Goal: Communication & Community: Answer question/provide support

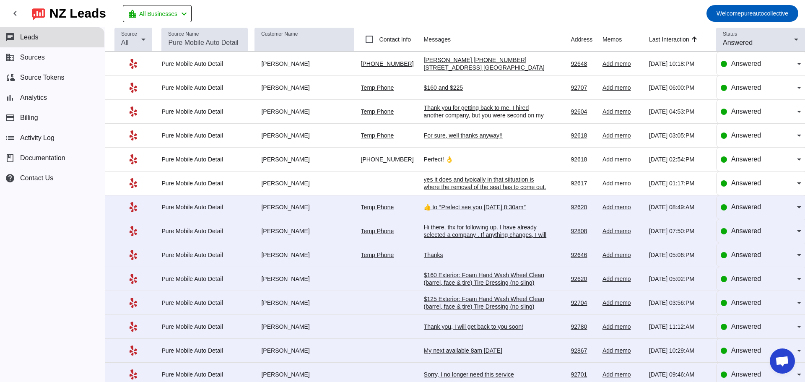
click at [531, 60] on div "[PERSON_NAME] [PHONE_NUMBER] [STREET_ADDRESS] [GEOGRAPHIC_DATA]" at bounding box center [487, 63] width 126 height 15
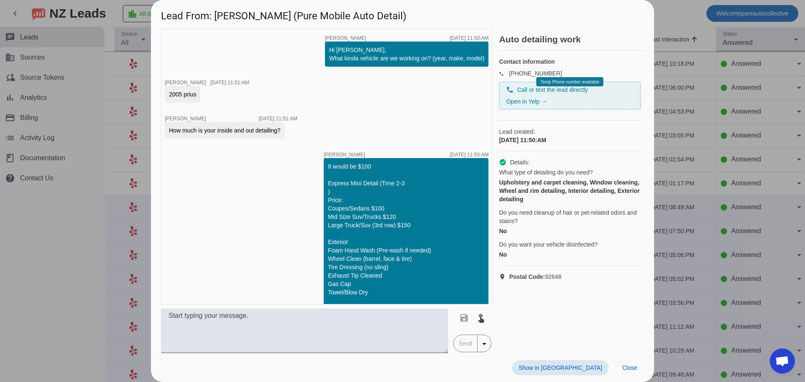
scroll to position [2655, 0]
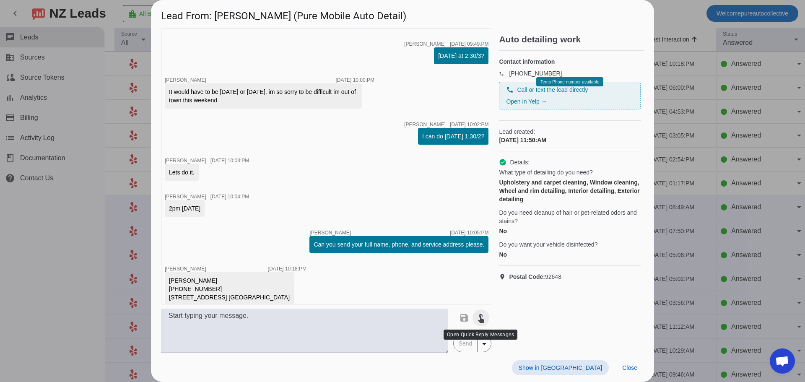
click at [483, 318] on mat-icon "touch_app" at bounding box center [481, 318] width 10 height 10
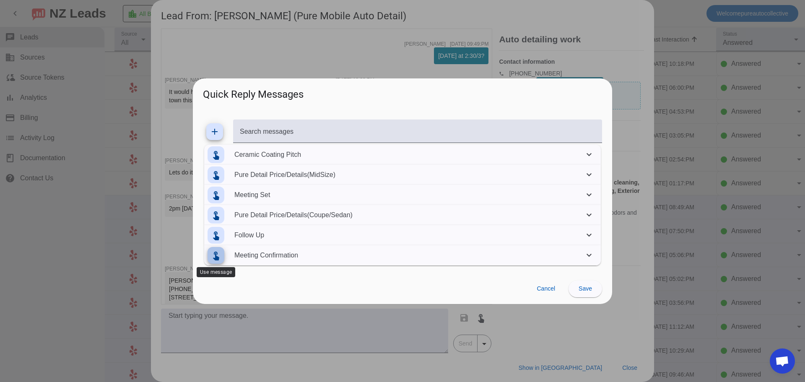
click at [216, 251] on mat-icon "touch_app" at bounding box center [216, 255] width 10 height 10
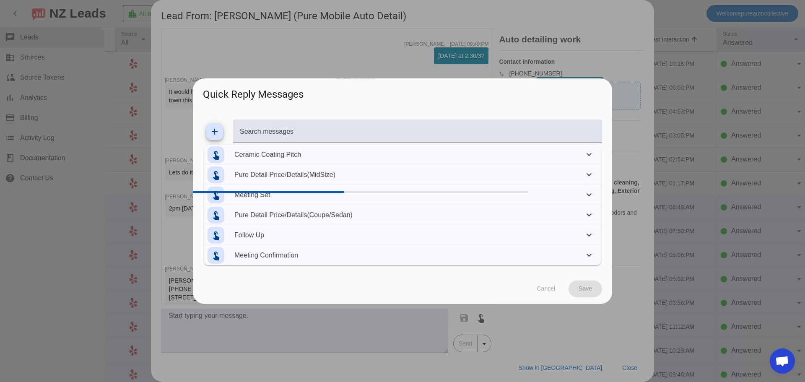
type textarea "Great, Ill get you on the schedule. You will receive a text notification with t…"
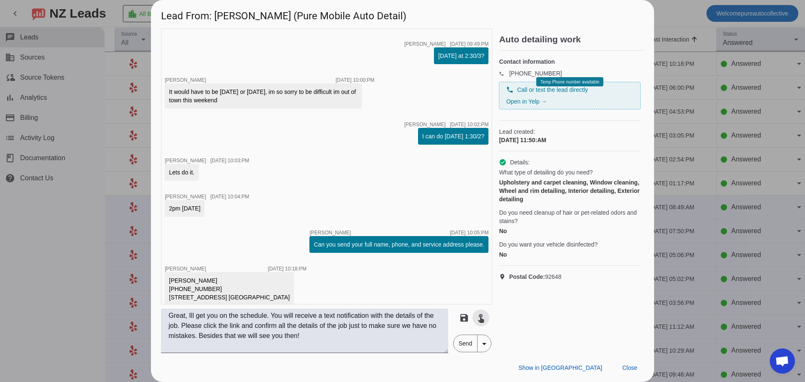
click at [457, 335] on span "Send" at bounding box center [465, 343] width 24 height 17
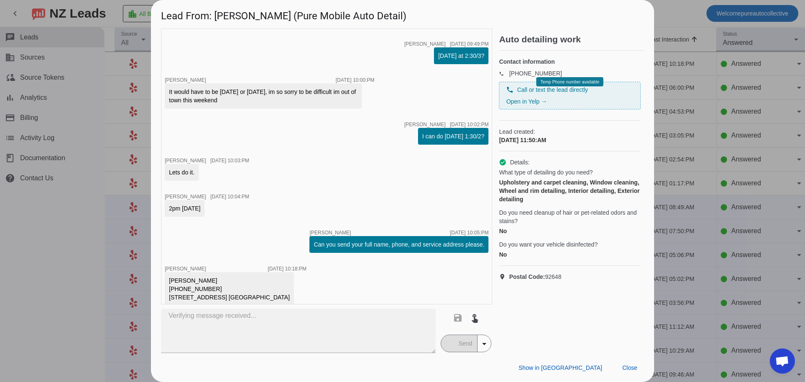
click at [457, 335] on div "save touch_app Send arrow_drop_down" at bounding box center [466, 330] width 53 height 44
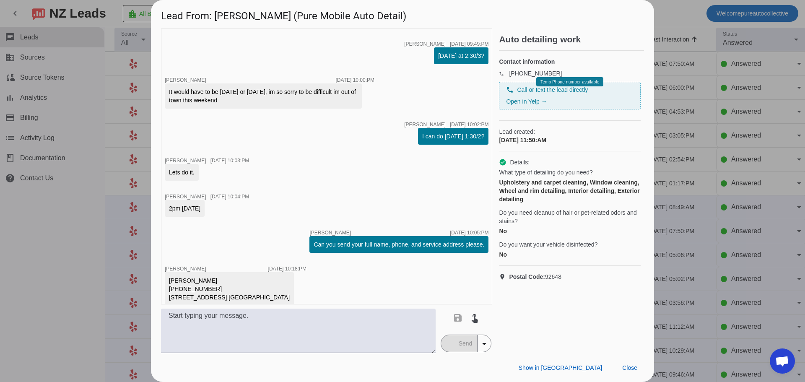
scroll to position [2708, 0]
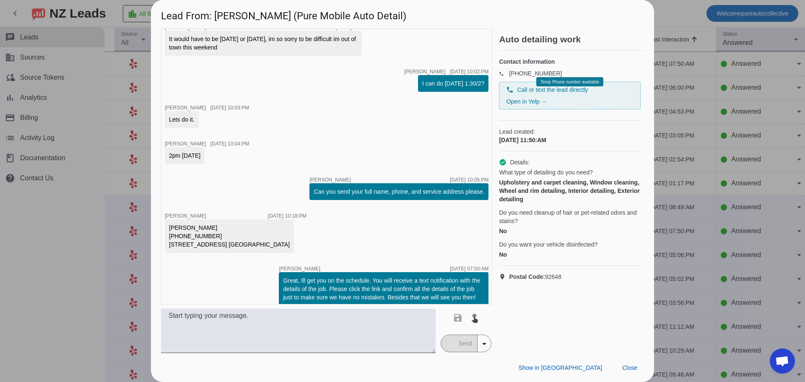
click at [183, 223] on div "[PERSON_NAME] [PHONE_NUMBER] [STREET_ADDRESS] [GEOGRAPHIC_DATA]" at bounding box center [229, 235] width 121 height 25
copy div "[PERSON_NAME]"
click at [199, 223] on div "[PERSON_NAME] [PHONE_NUMBER] [STREET_ADDRESS] [GEOGRAPHIC_DATA]" at bounding box center [229, 235] width 121 height 25
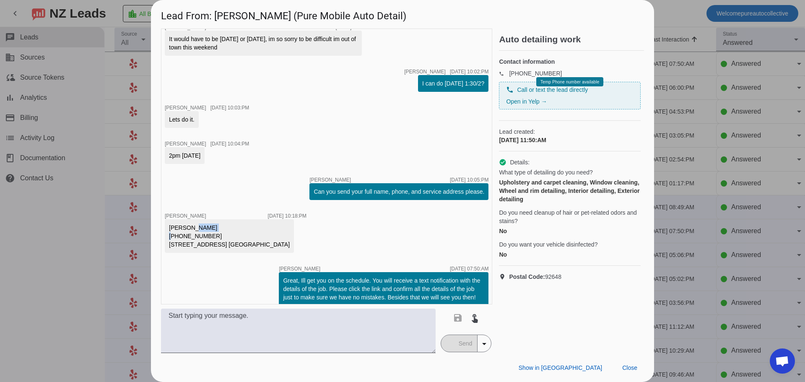
copy div "[PERSON_NAME]"
click at [192, 226] on div "[PERSON_NAME] [PHONE_NUMBER] [STREET_ADDRESS] [GEOGRAPHIC_DATA]" at bounding box center [229, 235] width 121 height 25
copy div "[PHONE_NUMBER]"
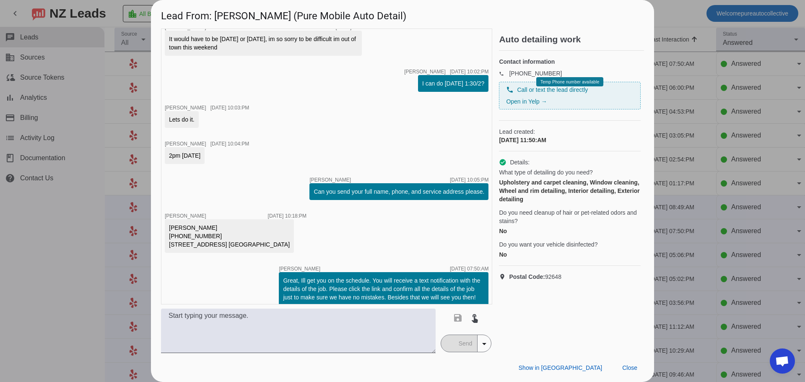
click at [181, 238] on div "[PERSON_NAME] [PHONE_NUMBER] [STREET_ADDRESS] [GEOGRAPHIC_DATA]" at bounding box center [229, 235] width 121 height 25
drag, startPoint x: 168, startPoint y: 236, endPoint x: 214, endPoint y: 245, distance: 46.3
click at [214, 245] on div "timer close [PERSON_NAME] [DATE] 11:50:AM Hi [PERSON_NAME], What kinda vehicle …" at bounding box center [326, 166] width 331 height 276
copy div "[STREET_ADDRESS]"
